Goal: Task Accomplishment & Management: Manage account settings

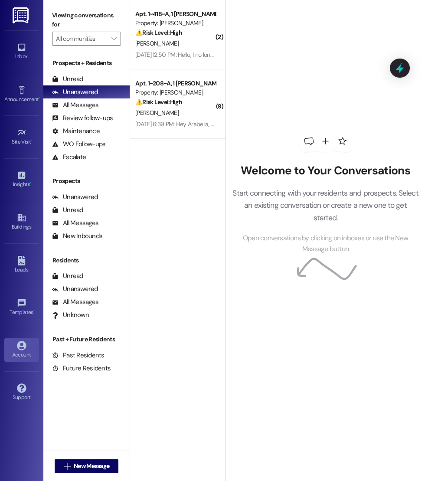
click at [21, 344] on icon at bounding box center [22, 346] width 10 height 10
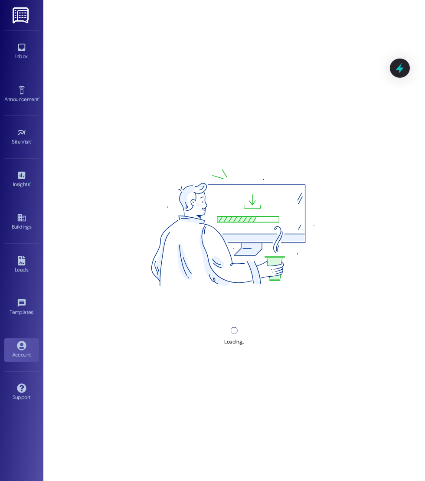
click at [21, 350] on div "Account" at bounding box center [21, 354] width 43 height 9
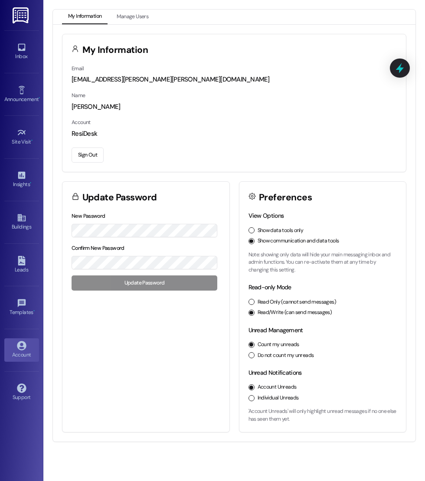
click at [101, 156] on button "Sign Out" at bounding box center [87, 154] width 32 height 15
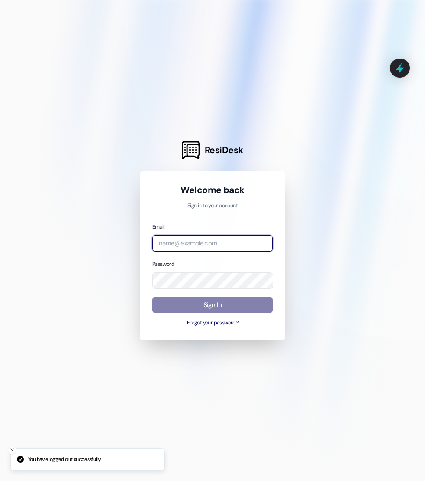
click at [203, 240] on input "email" at bounding box center [212, 243] width 120 height 17
click at [268, 242] on input "willow" at bounding box center [212, 243] width 120 height 17
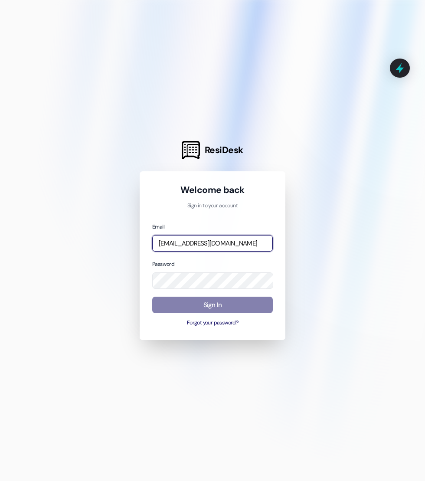
type input "[EMAIL_ADDRESS][DOMAIN_NAME]"
